Goal: Task Accomplishment & Management: Complete application form

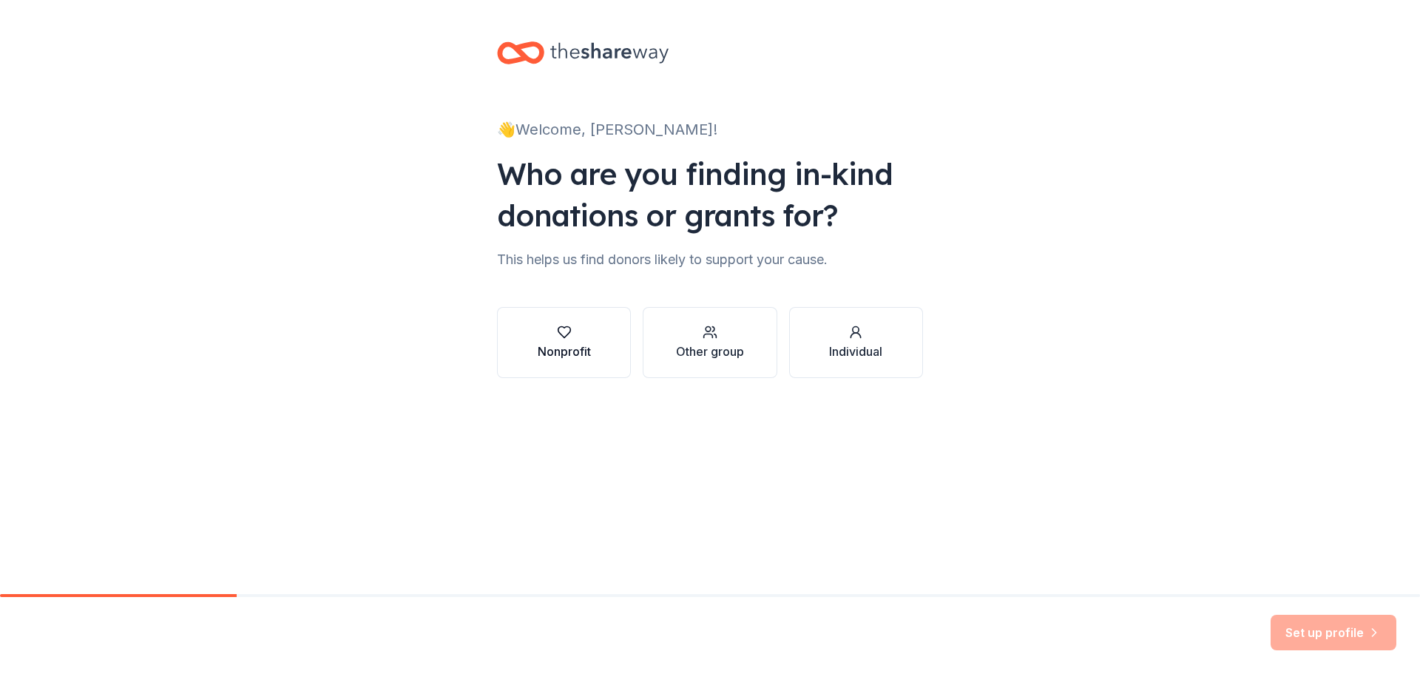
click at [563, 347] on div "Nonprofit" at bounding box center [564, 351] width 53 height 18
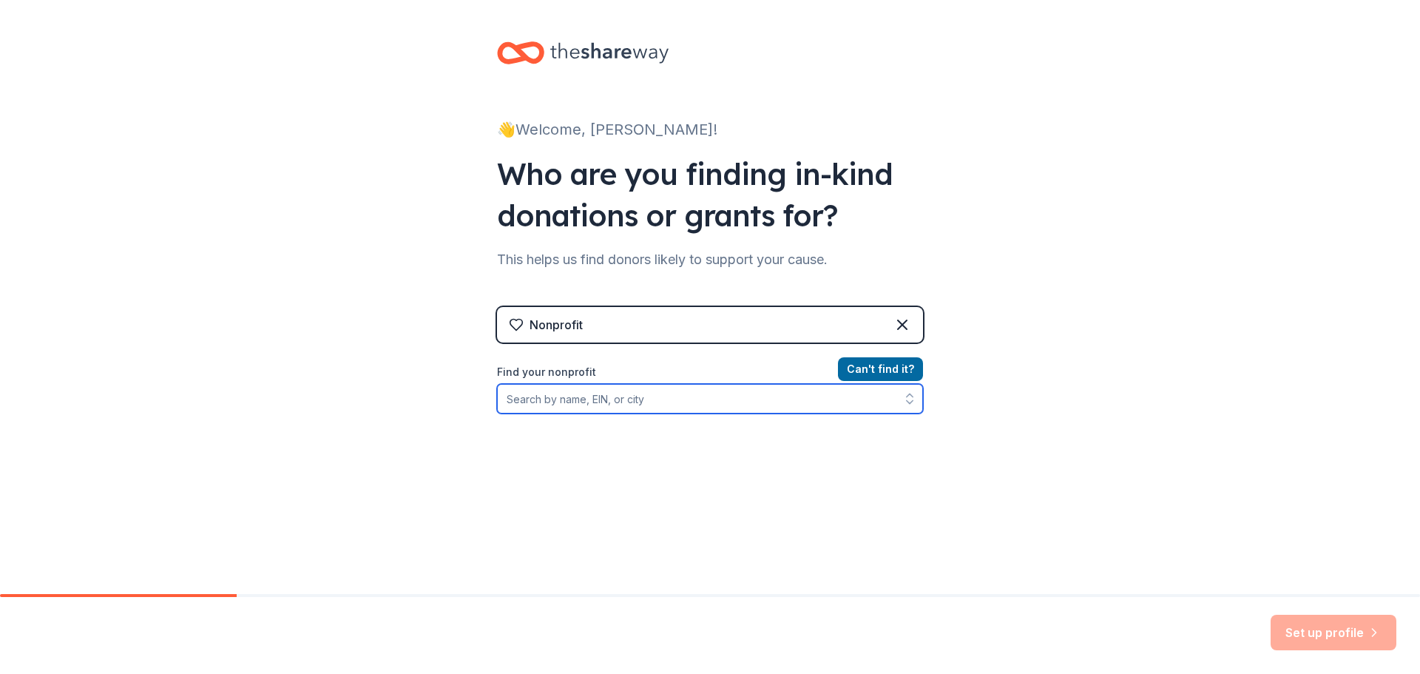
click at [547, 405] on input "Find your nonprofit" at bounding box center [710, 399] width 426 height 30
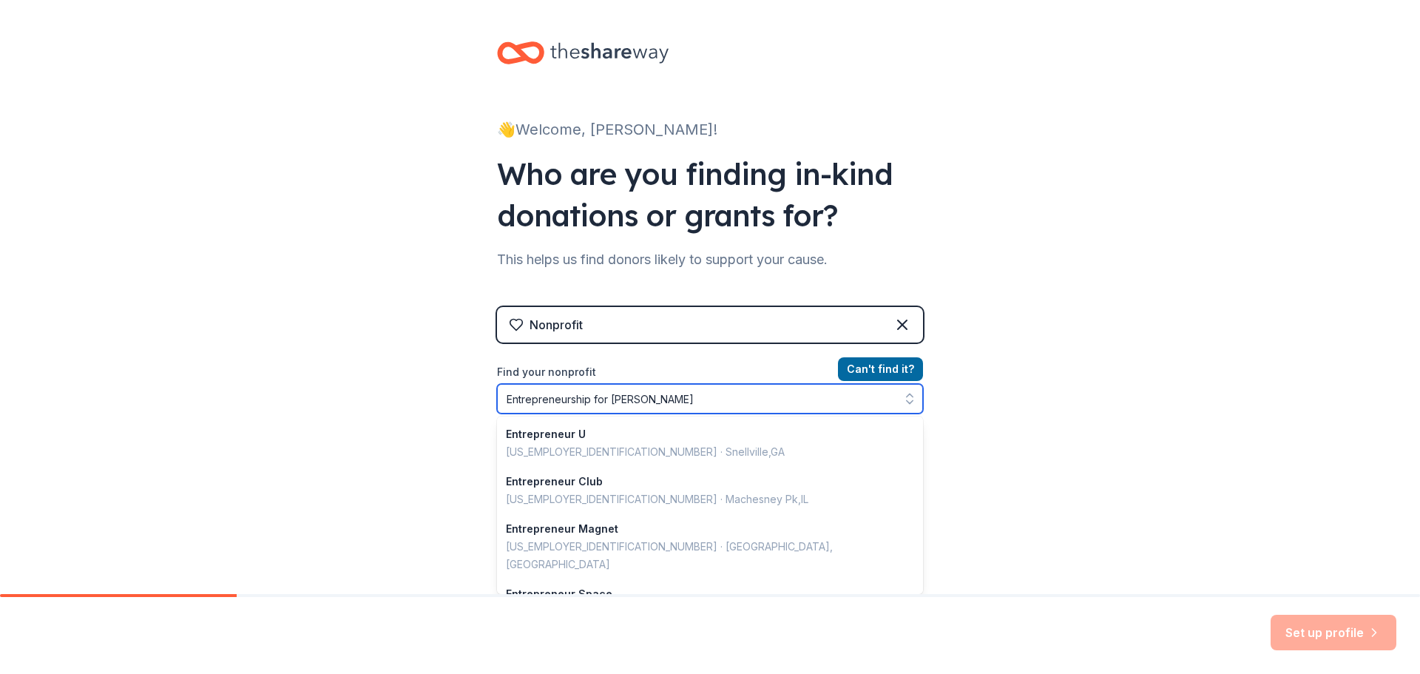
type input "Entrepreneurship for All"
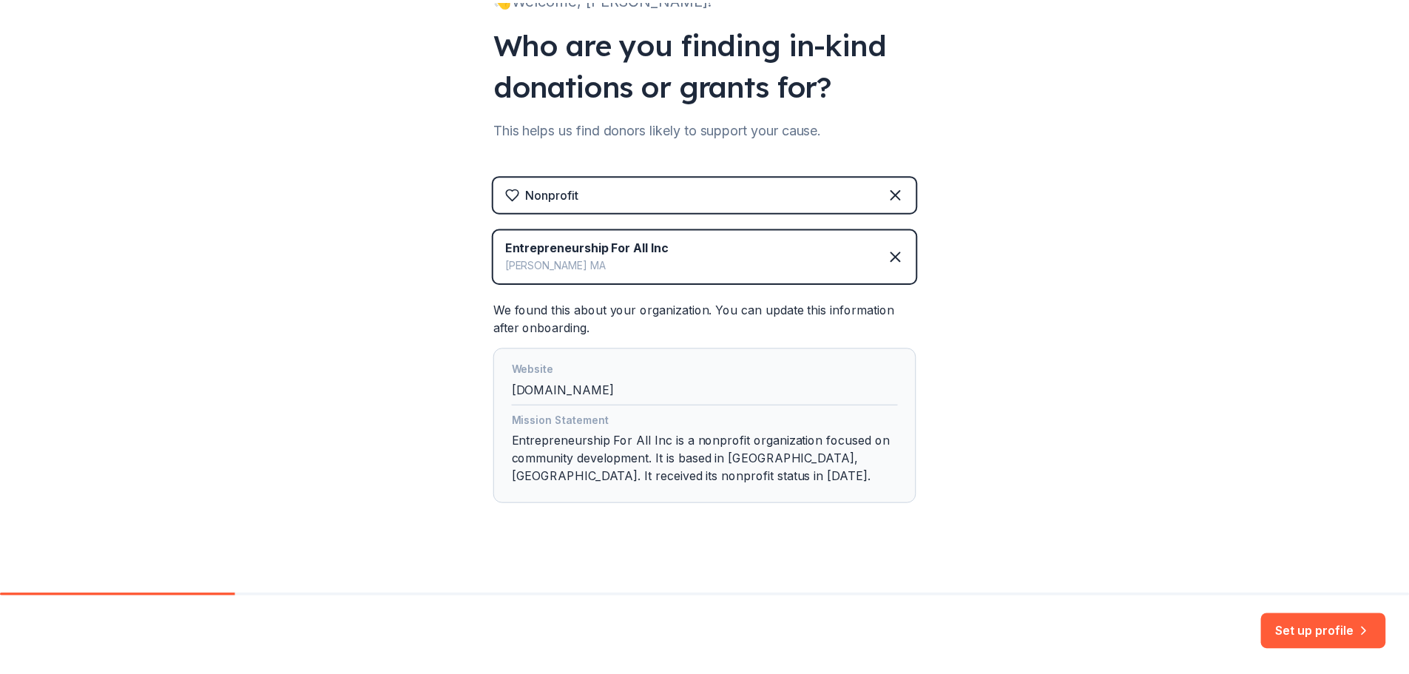
scroll to position [141, 0]
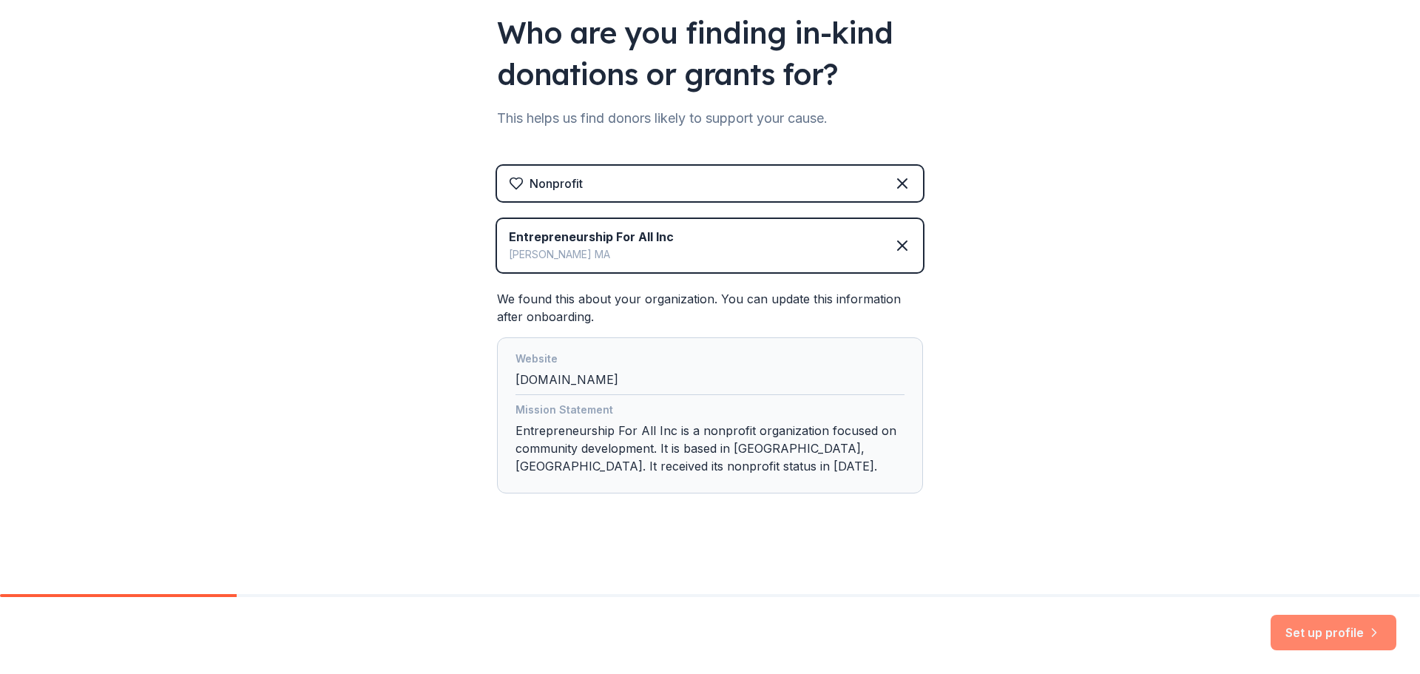
click at [1319, 640] on button "Set up profile" at bounding box center [1334, 632] width 126 height 35
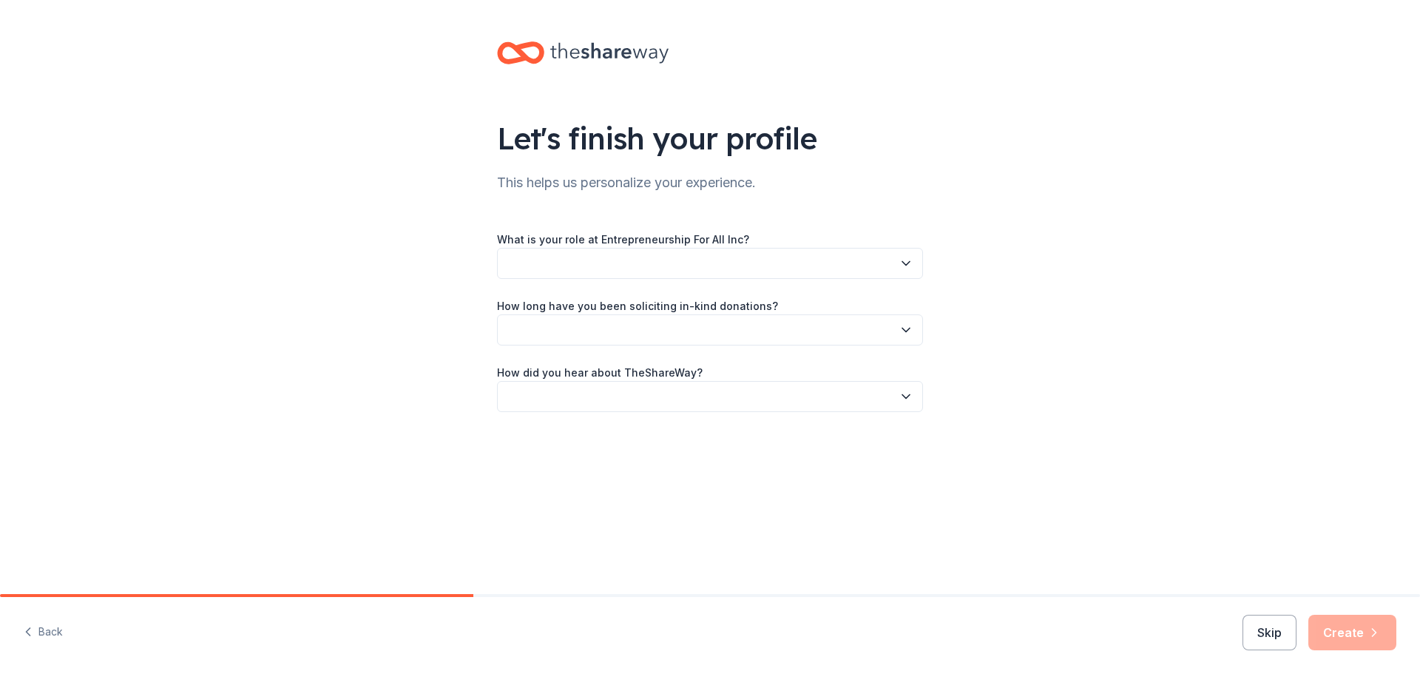
click at [670, 265] on button "button" at bounding box center [710, 263] width 426 height 31
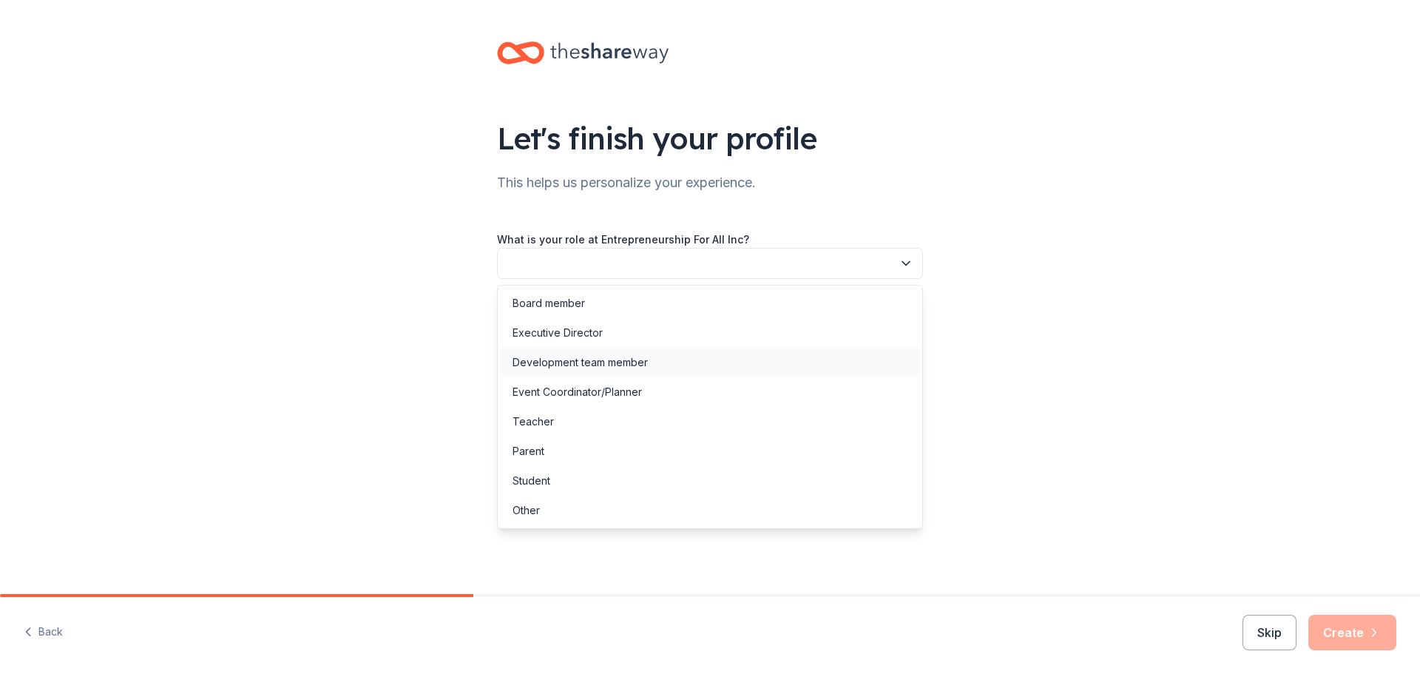
click at [575, 359] on div "Development team member" at bounding box center [580, 363] width 135 height 18
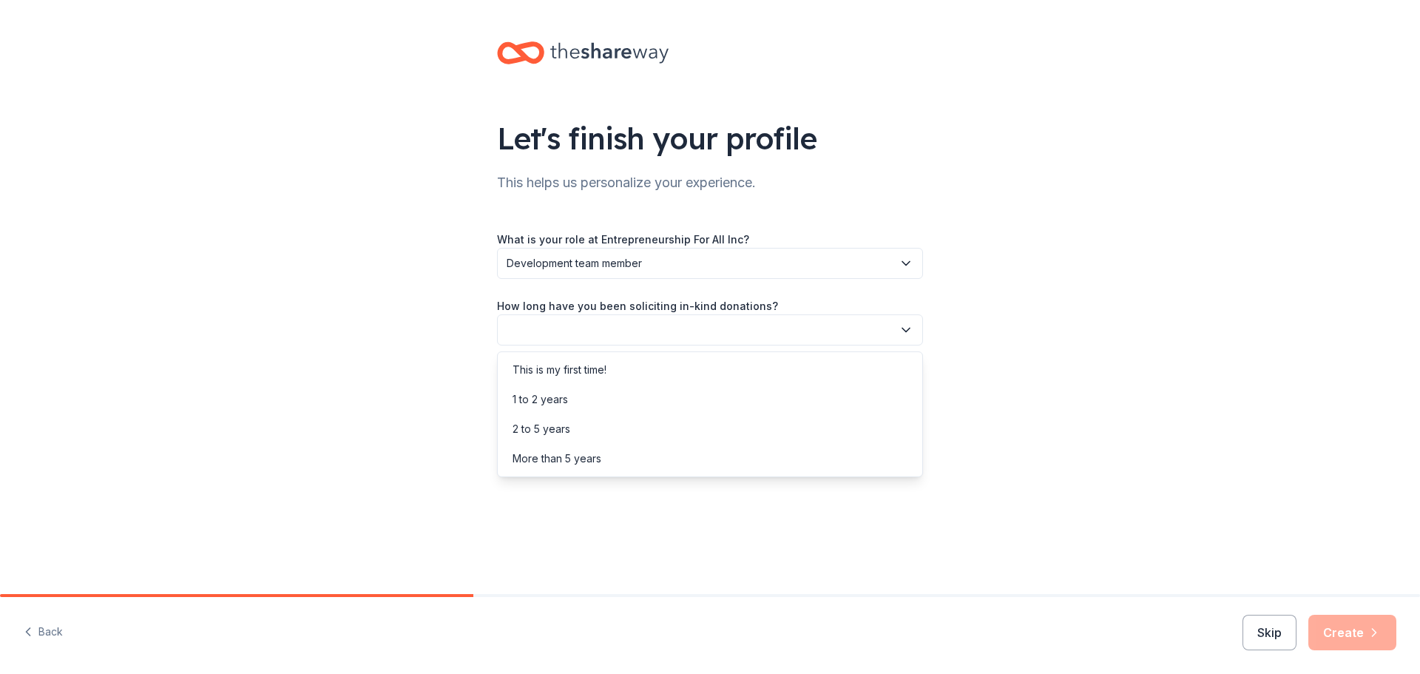
click at [575, 333] on button "button" at bounding box center [710, 329] width 426 height 31
click at [580, 456] on div "More than 5 years" at bounding box center [557, 459] width 89 height 18
click at [578, 320] on button "More than 5 years" at bounding box center [710, 329] width 426 height 31
click at [558, 402] on div "1 to 2 years" at bounding box center [540, 399] width 55 height 18
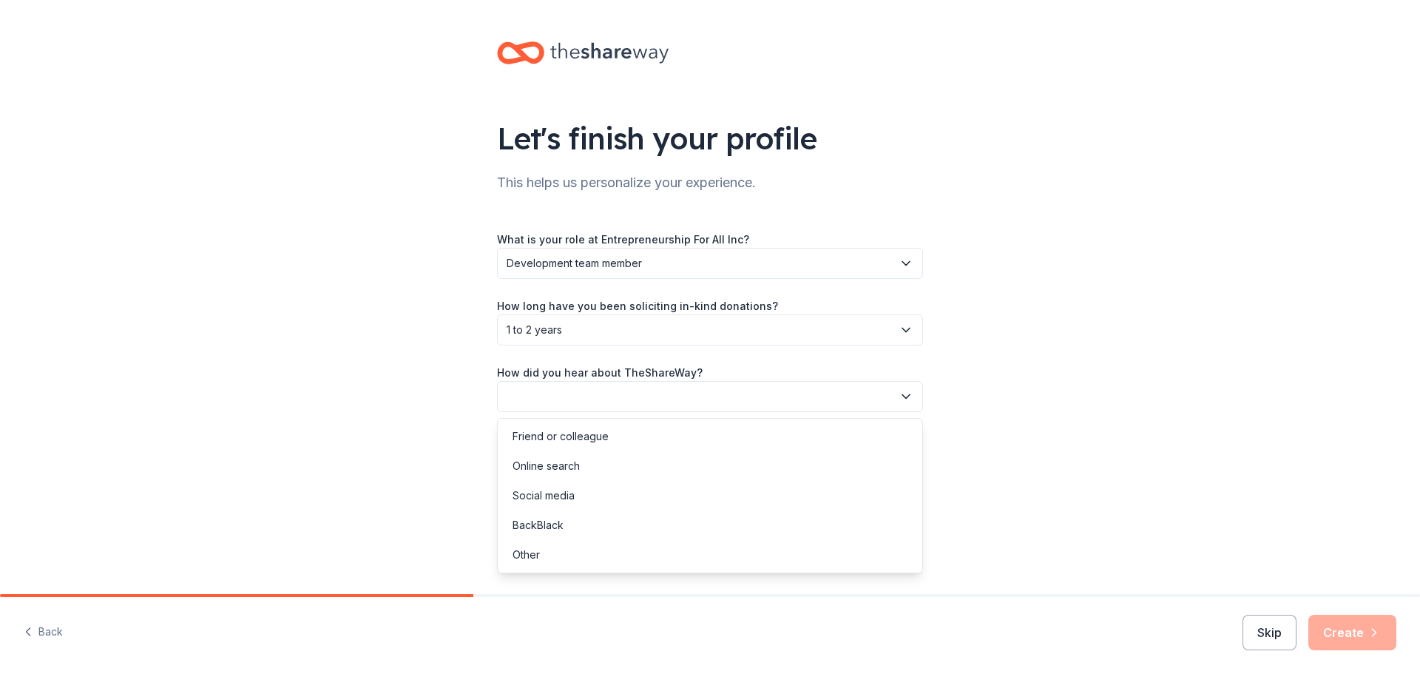
click at [552, 410] on button "button" at bounding box center [710, 396] width 426 height 31
click at [555, 476] on div "Online search" at bounding box center [710, 466] width 419 height 30
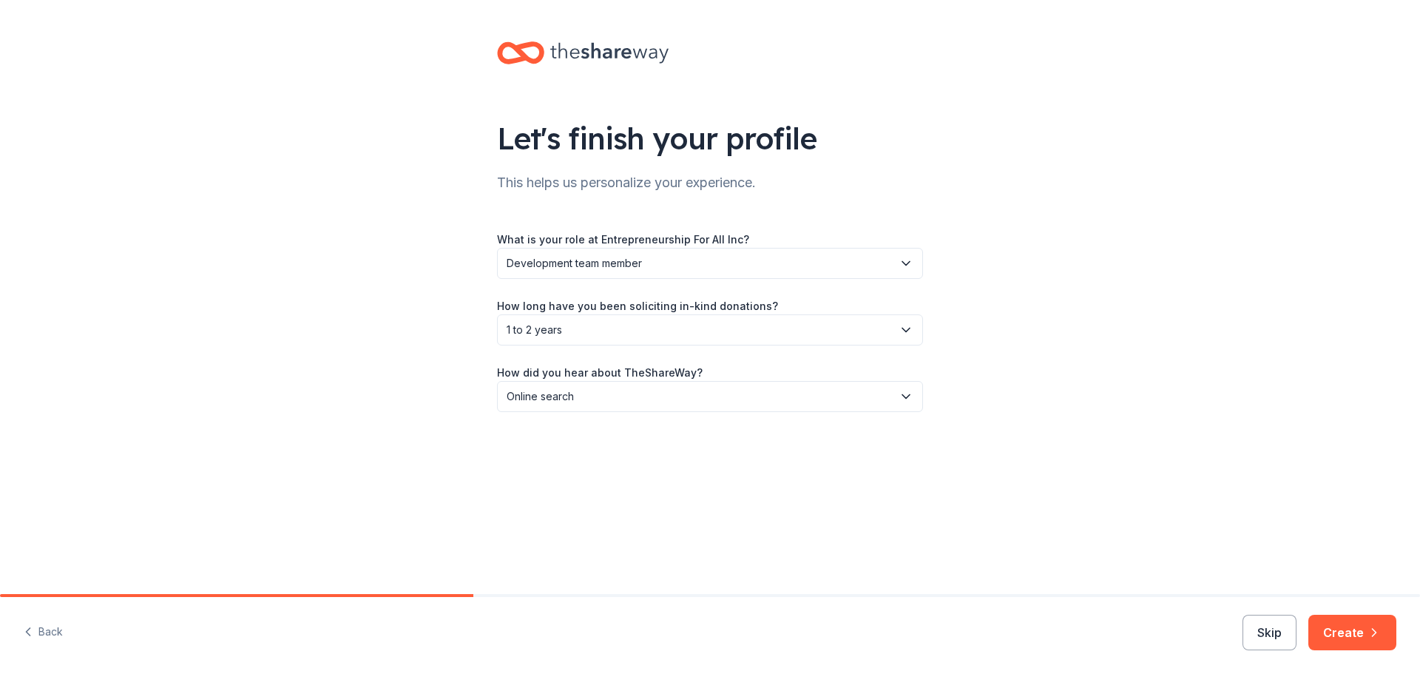
click at [1325, 631] on button "Create" at bounding box center [1352, 632] width 88 height 35
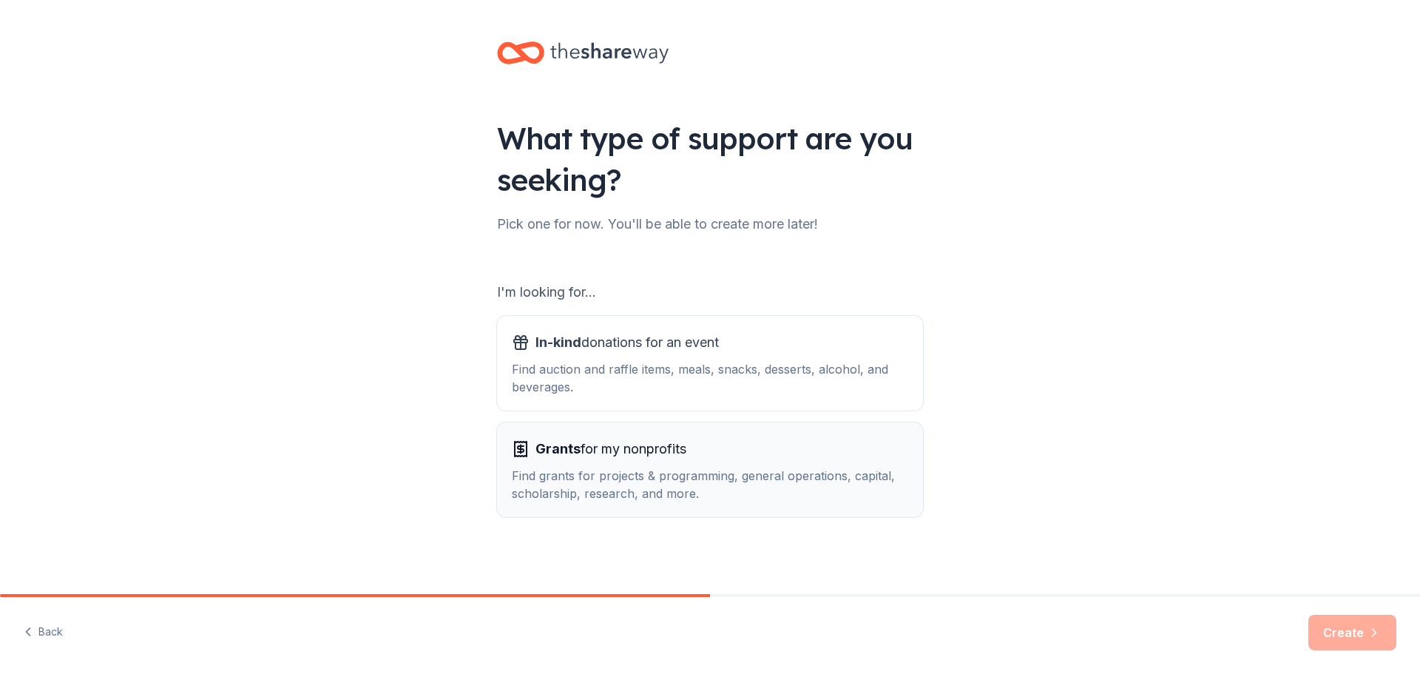
click at [554, 476] on div "Find grants for projects & programming, general operations, capital, scholarshi…" at bounding box center [710, 484] width 396 height 35
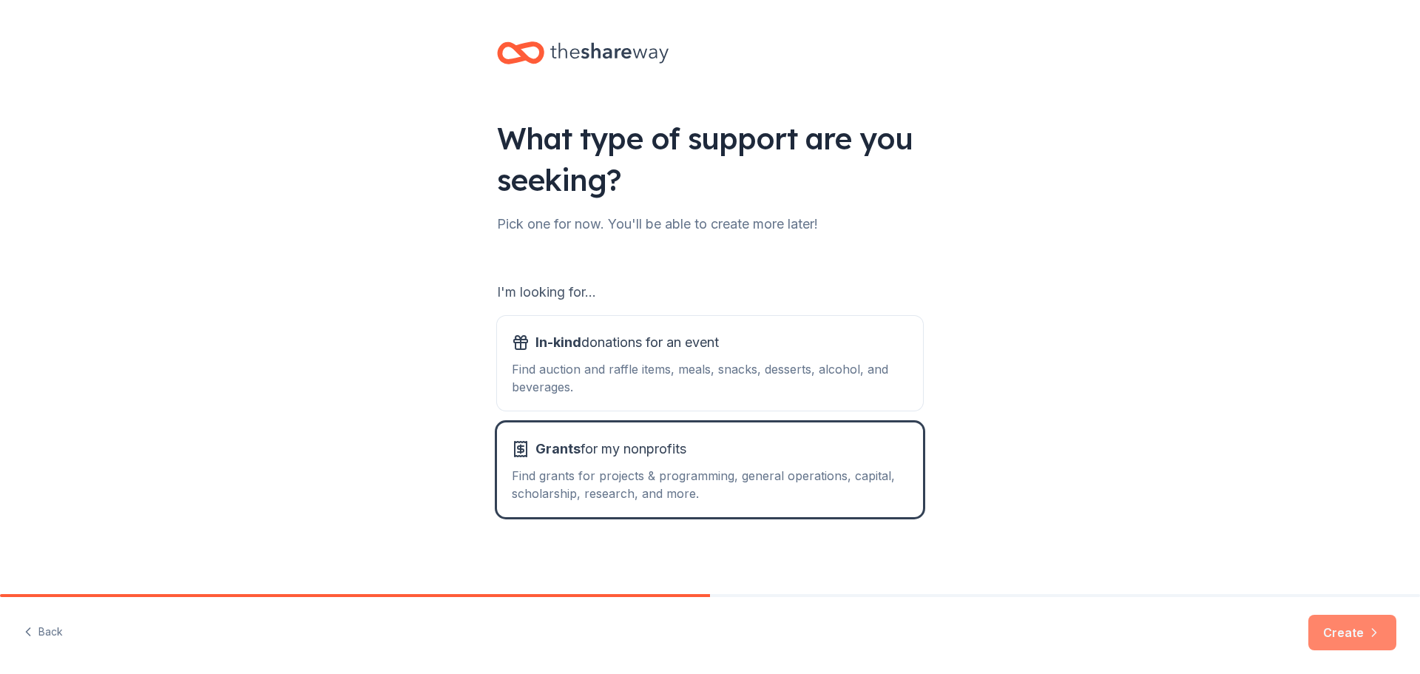
click at [1325, 634] on button "Create" at bounding box center [1352, 632] width 88 height 35
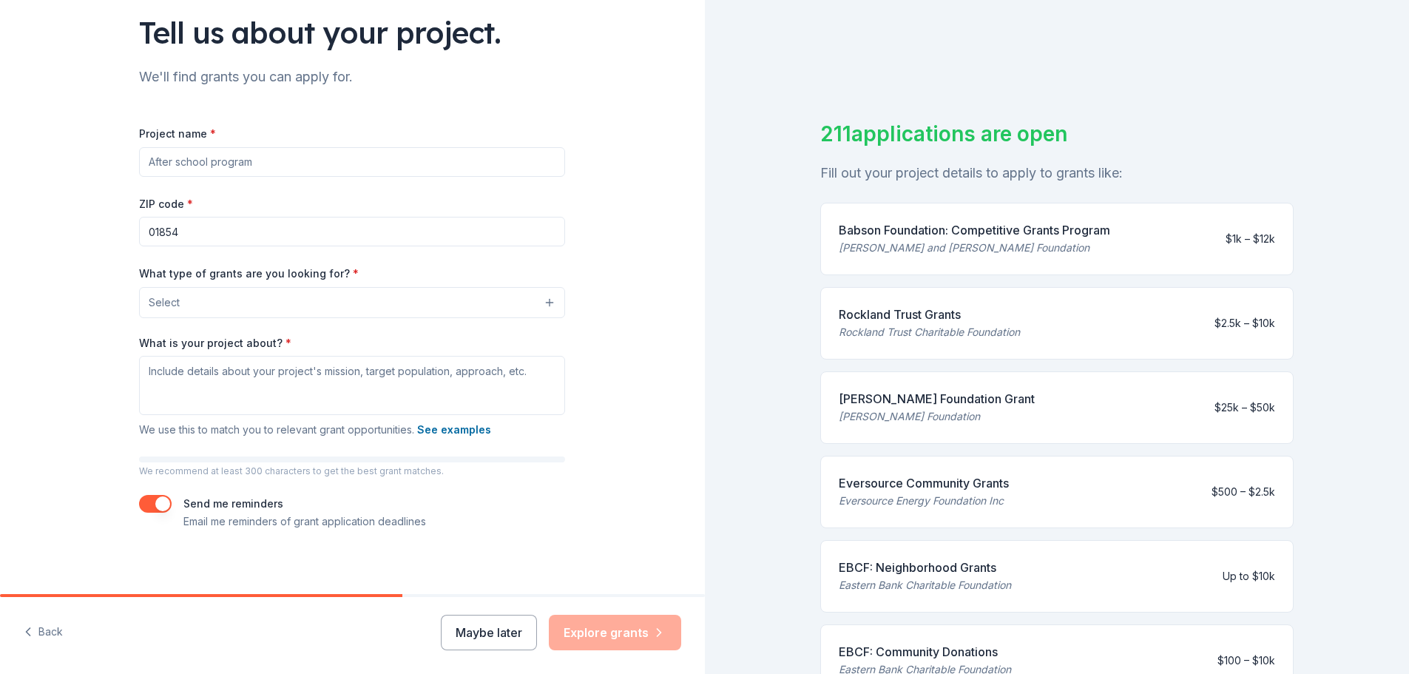
scroll to position [113, 0]
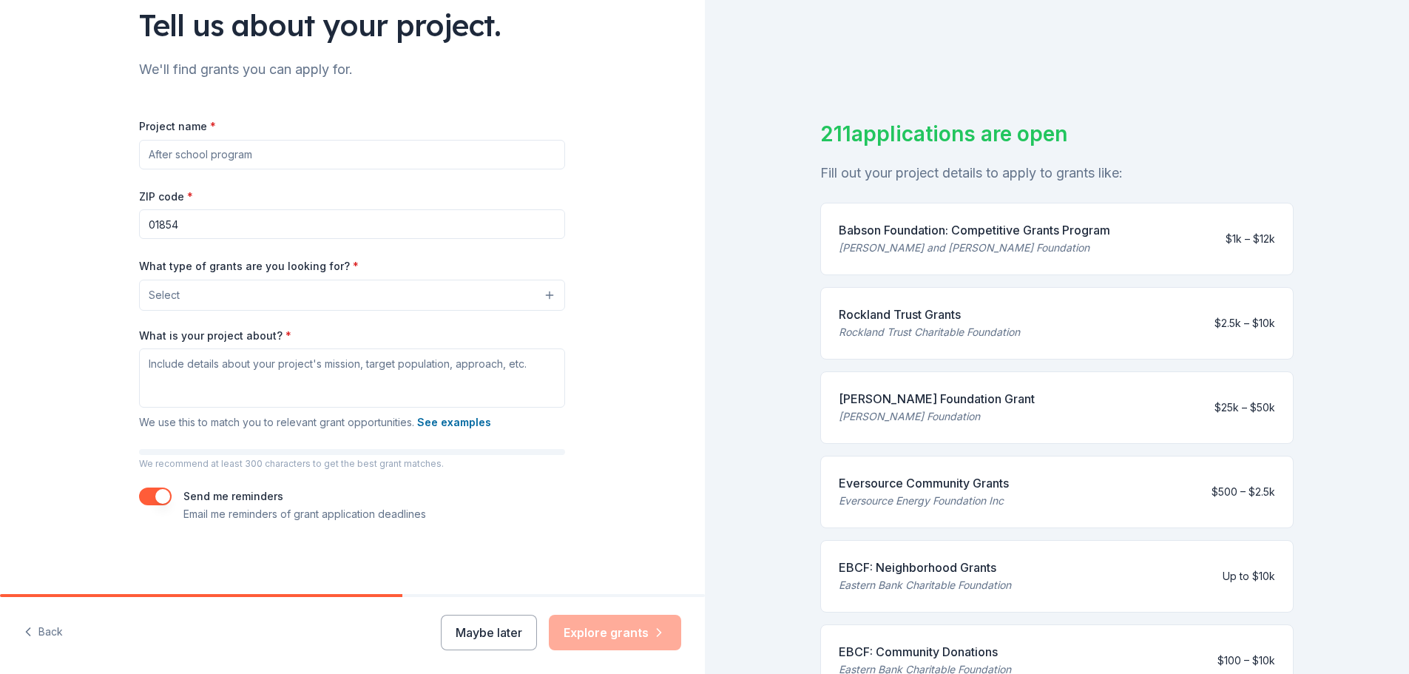
click at [188, 158] on input "Project name *" at bounding box center [352, 155] width 426 height 30
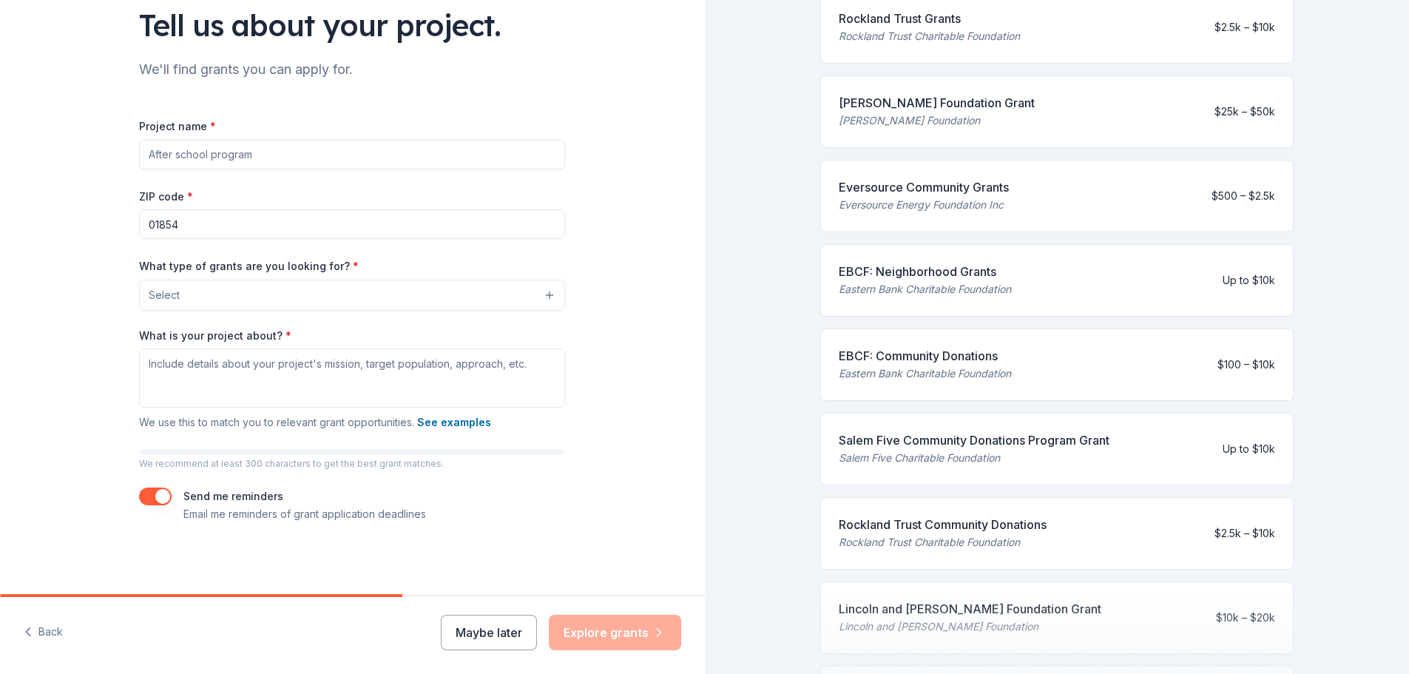
scroll to position [507, 0]
